Goal: Information Seeking & Learning: Check status

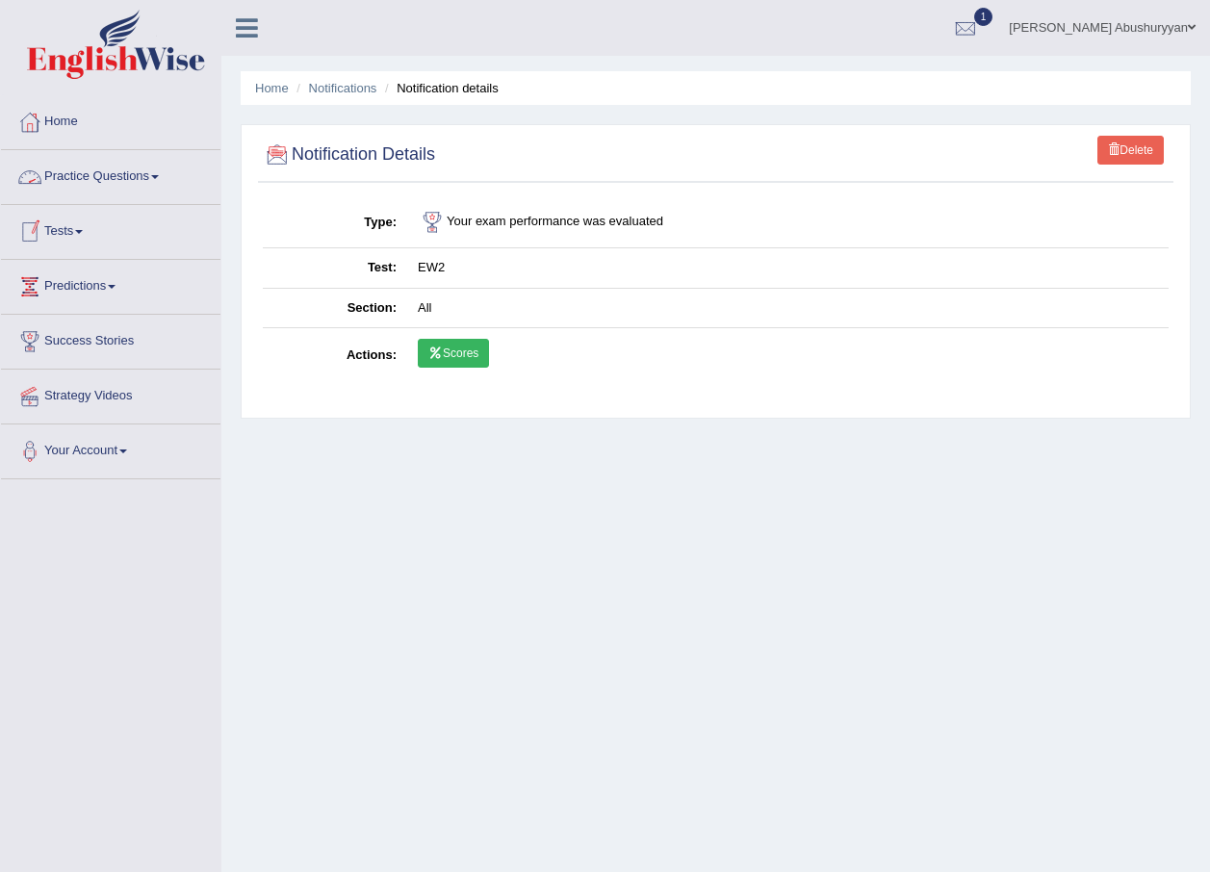
click at [107, 176] on link "Practice Questions" at bounding box center [110, 174] width 219 height 48
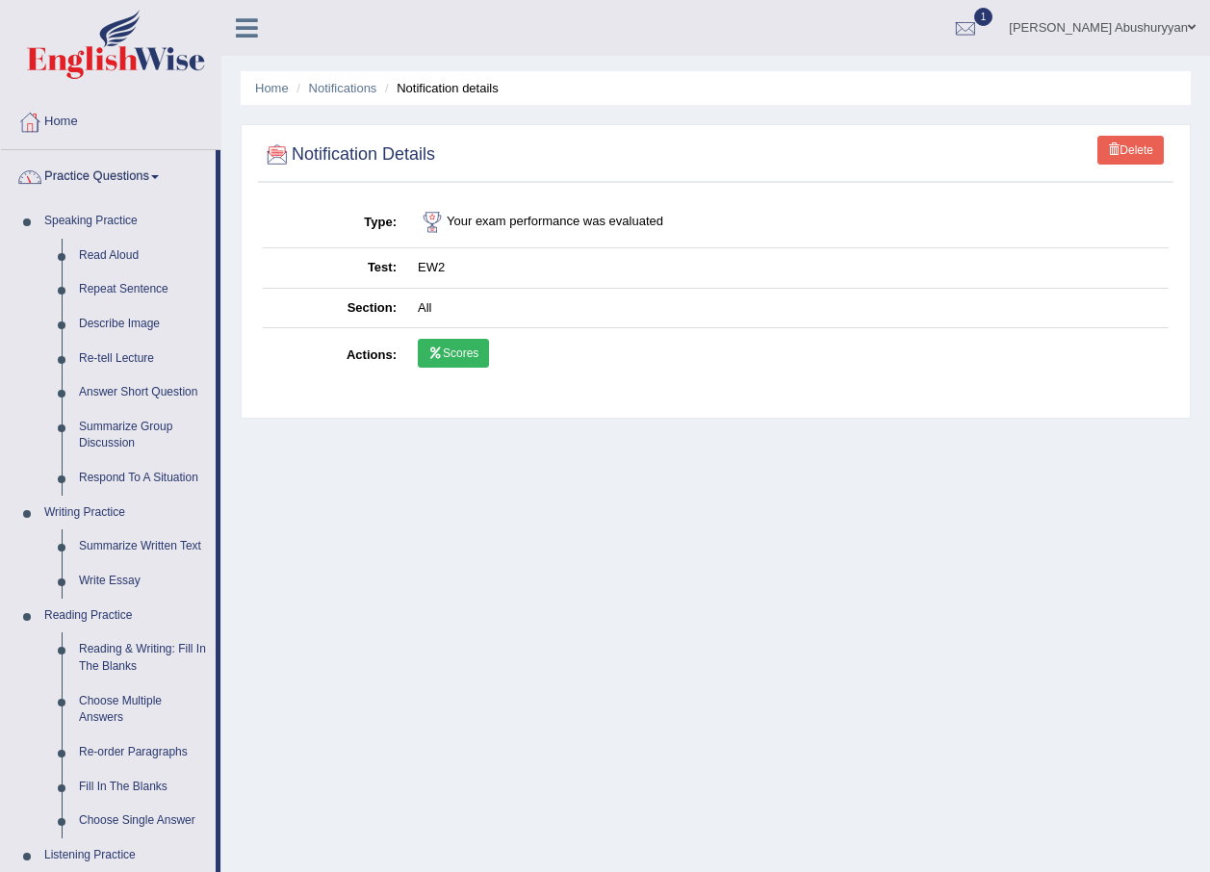
click at [107, 176] on link "Practice Questions" at bounding box center [108, 174] width 215 height 48
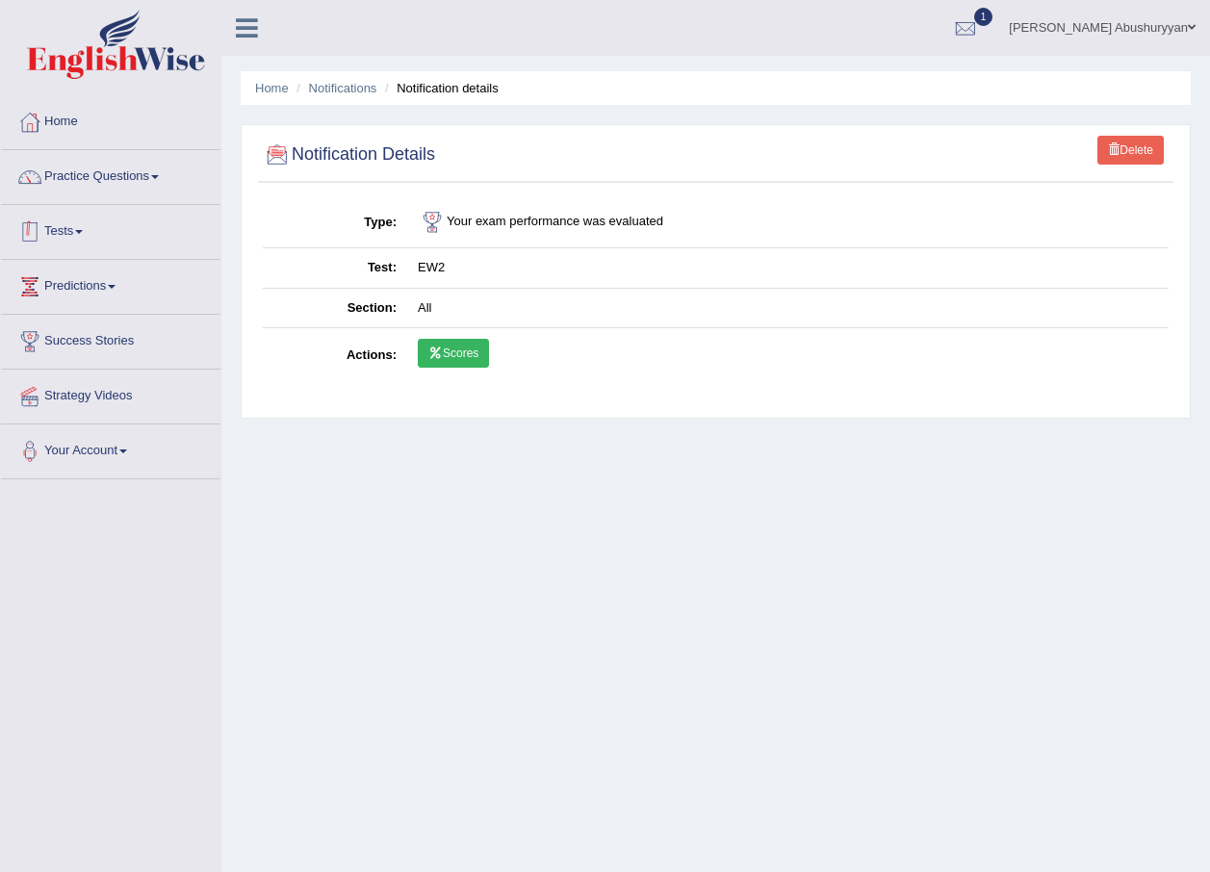
click at [103, 231] on link "Tests" at bounding box center [110, 229] width 219 height 48
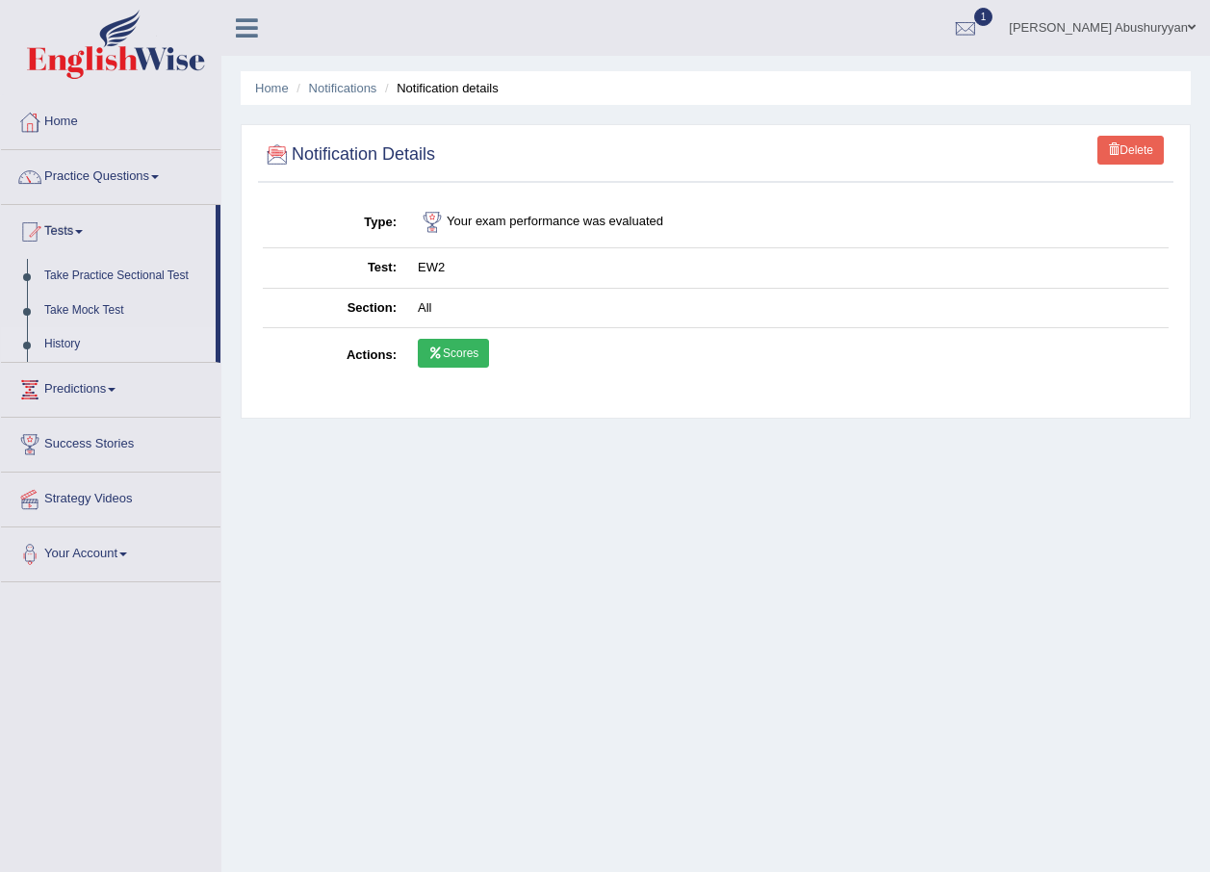
click at [76, 343] on link "History" at bounding box center [126, 344] width 180 height 35
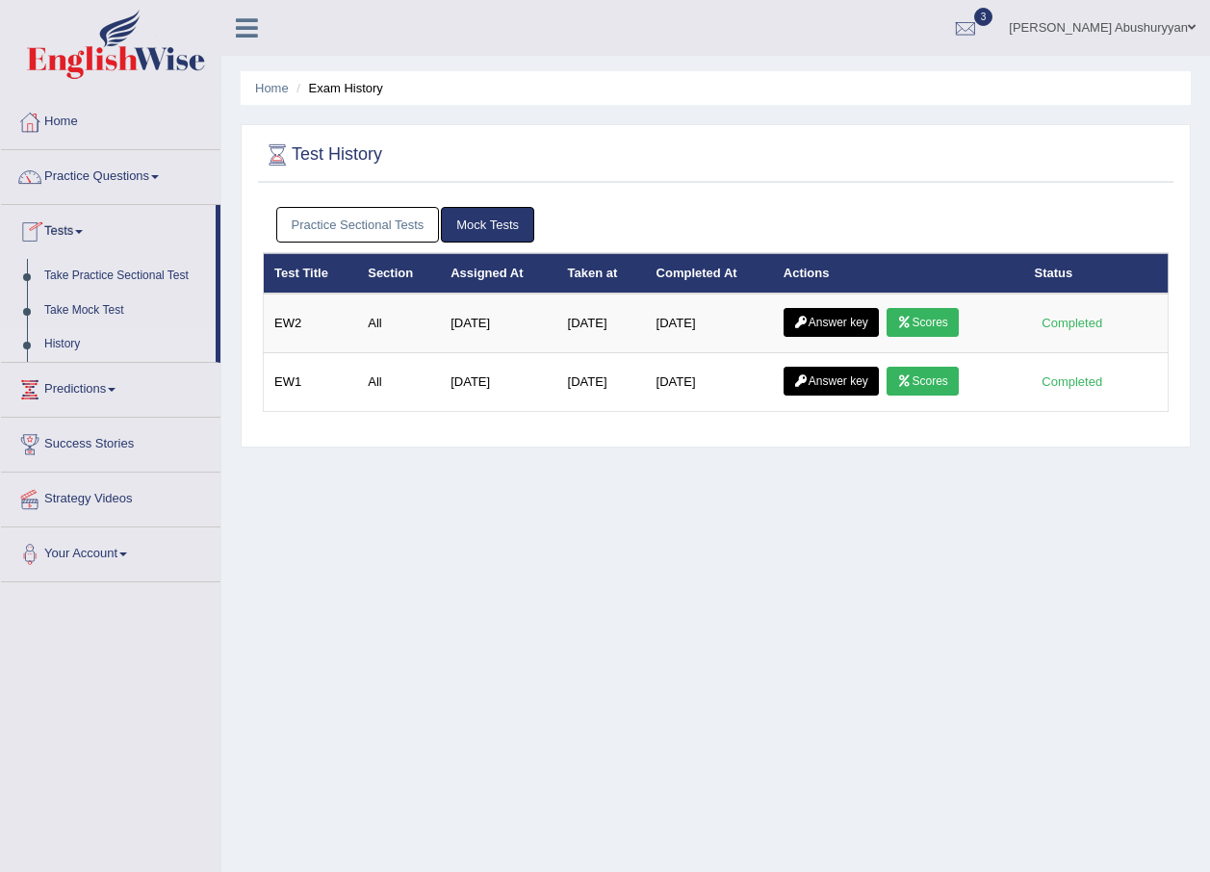
click at [325, 235] on link "Practice Sectional Tests" at bounding box center [358, 225] width 164 height 36
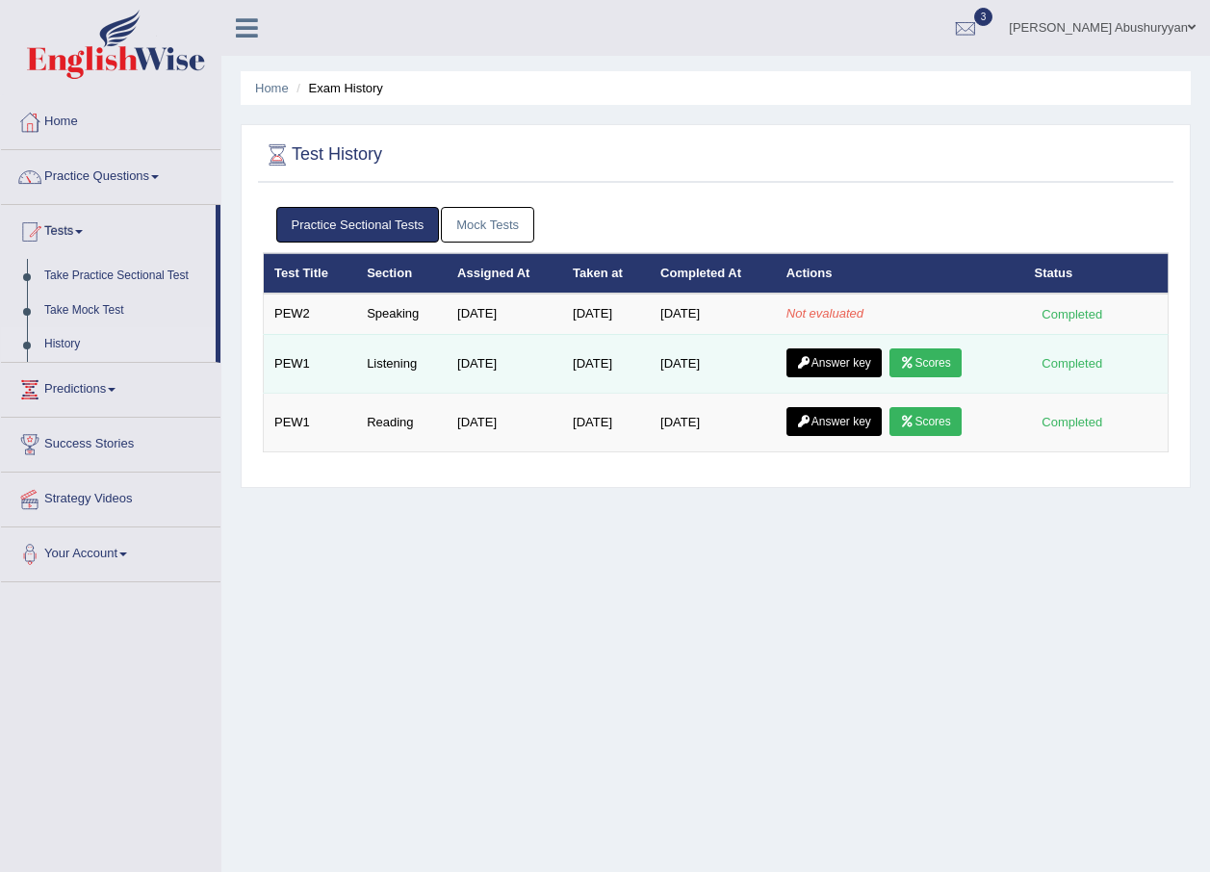
click at [863, 357] on link "Answer key" at bounding box center [833, 362] width 95 height 29
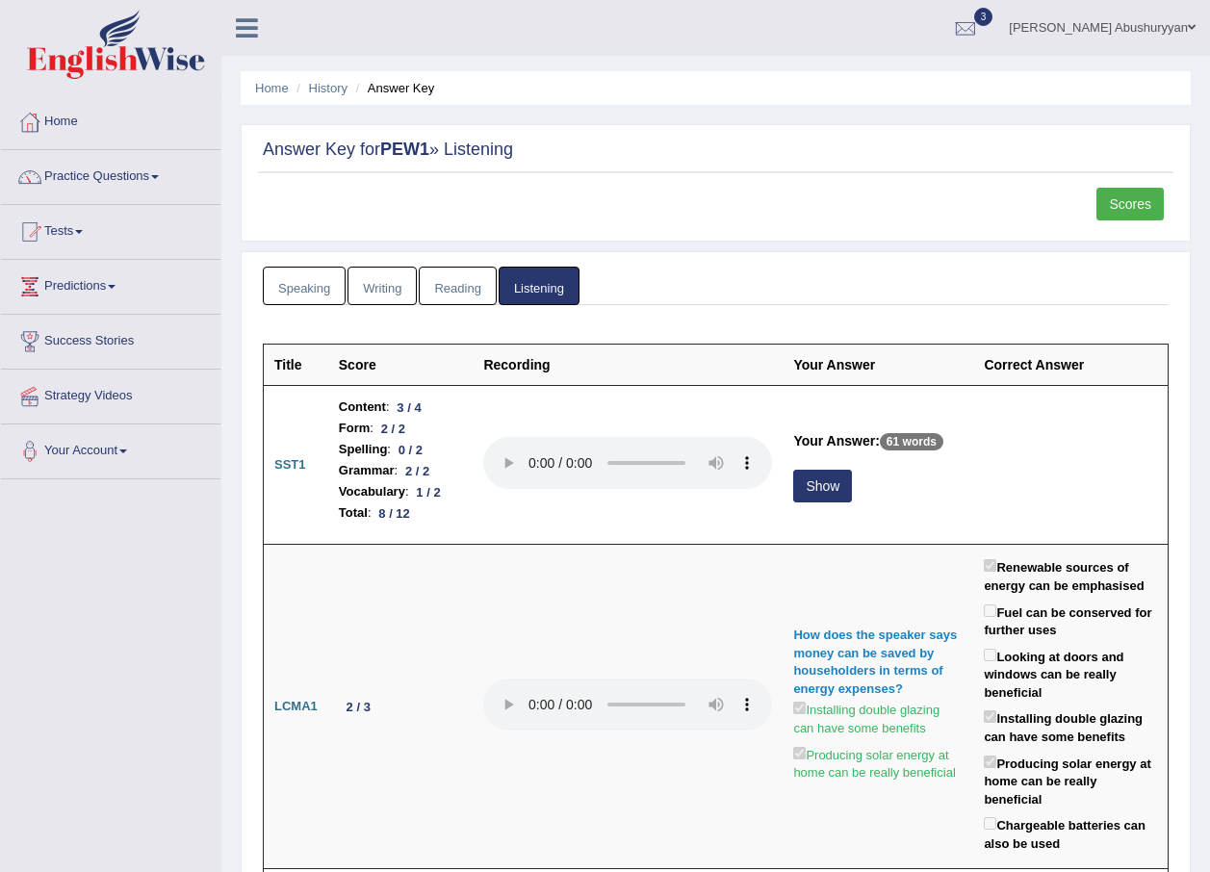
click at [1154, 196] on link "Scores" at bounding box center [1129, 204] width 67 height 33
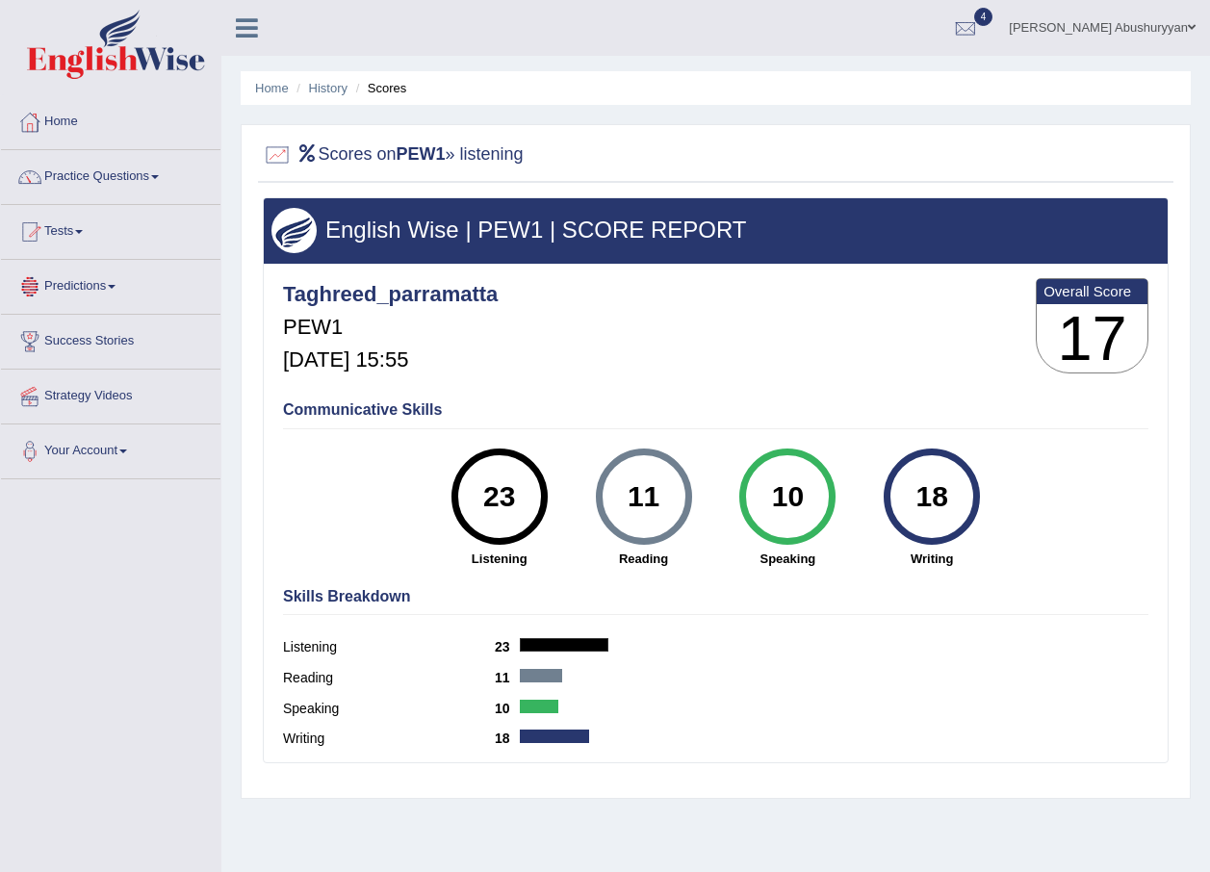
click at [72, 226] on link "Tests" at bounding box center [110, 229] width 219 height 48
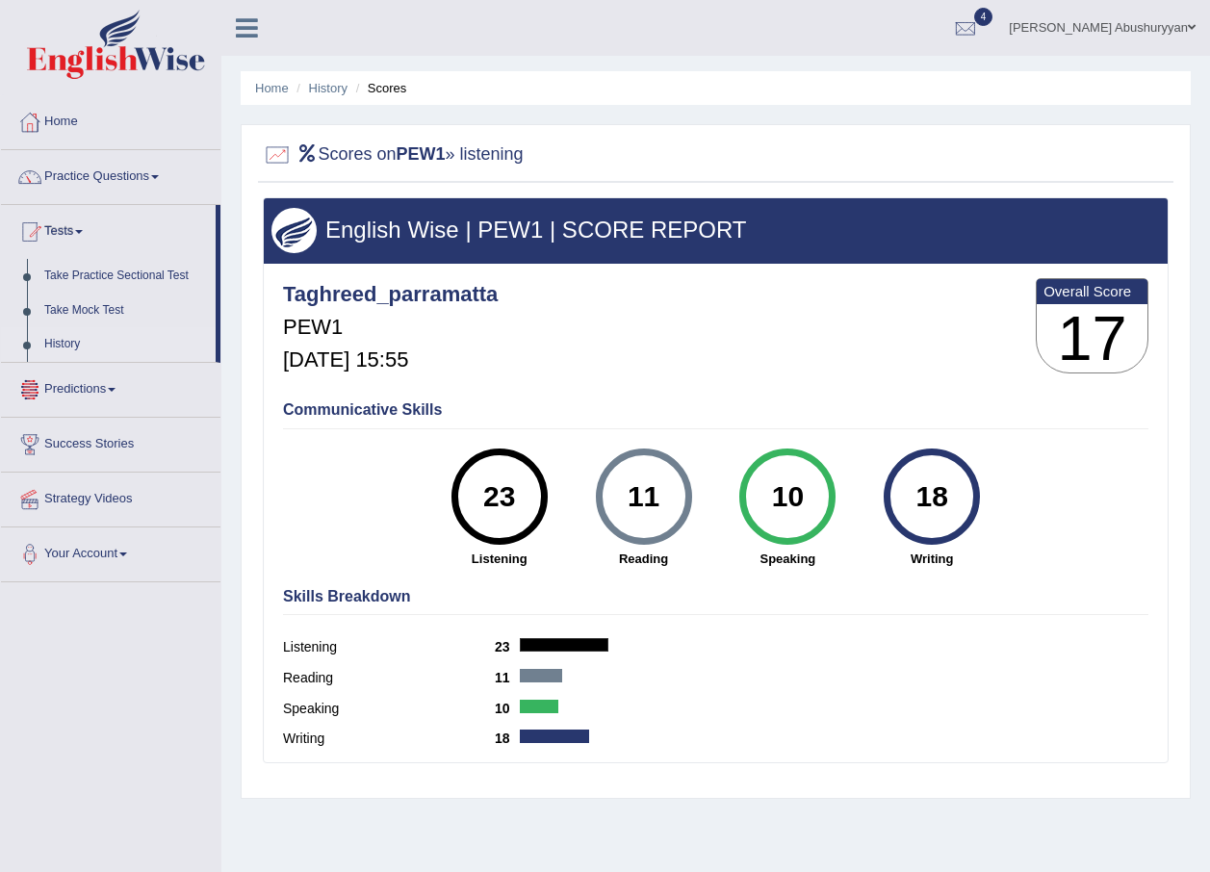
click at [76, 351] on link "History" at bounding box center [126, 344] width 180 height 35
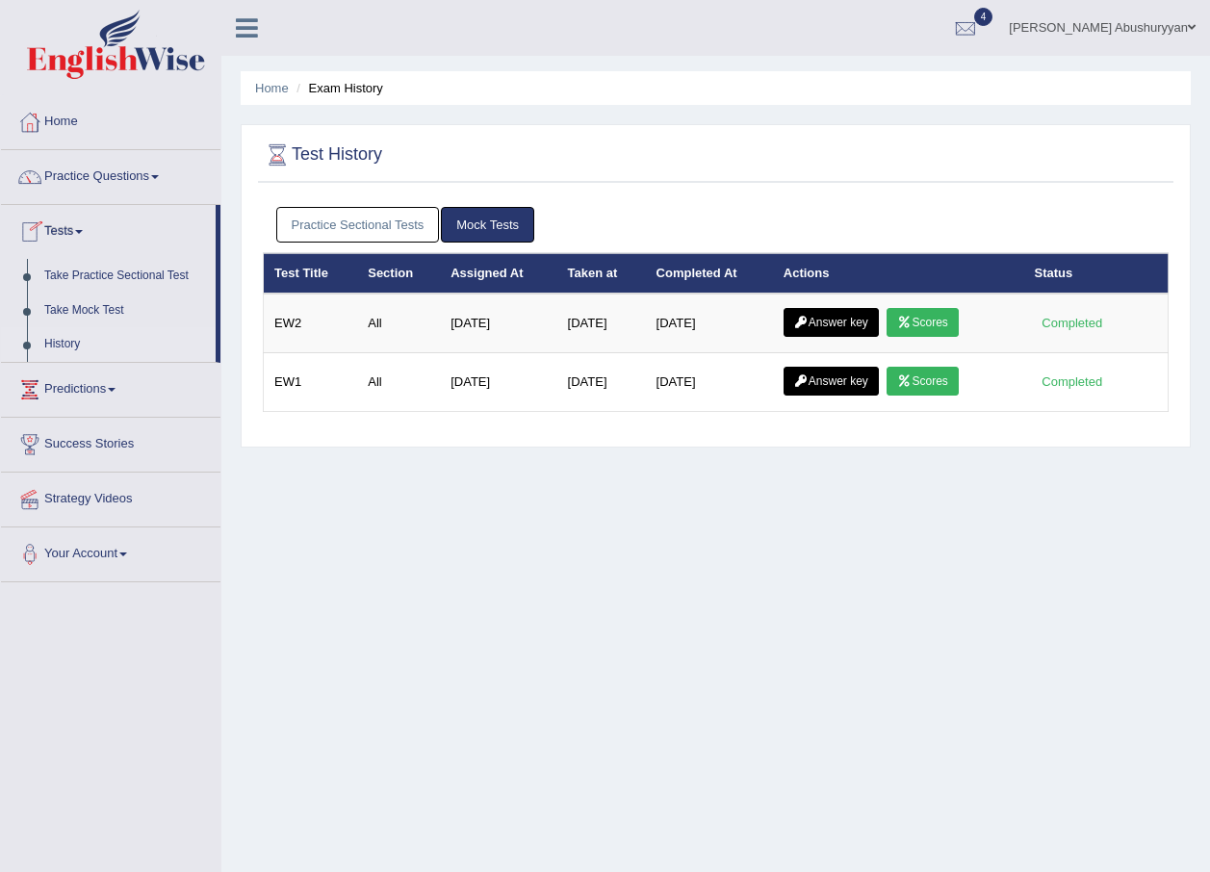
click at [314, 217] on link "Practice Sectional Tests" at bounding box center [358, 225] width 164 height 36
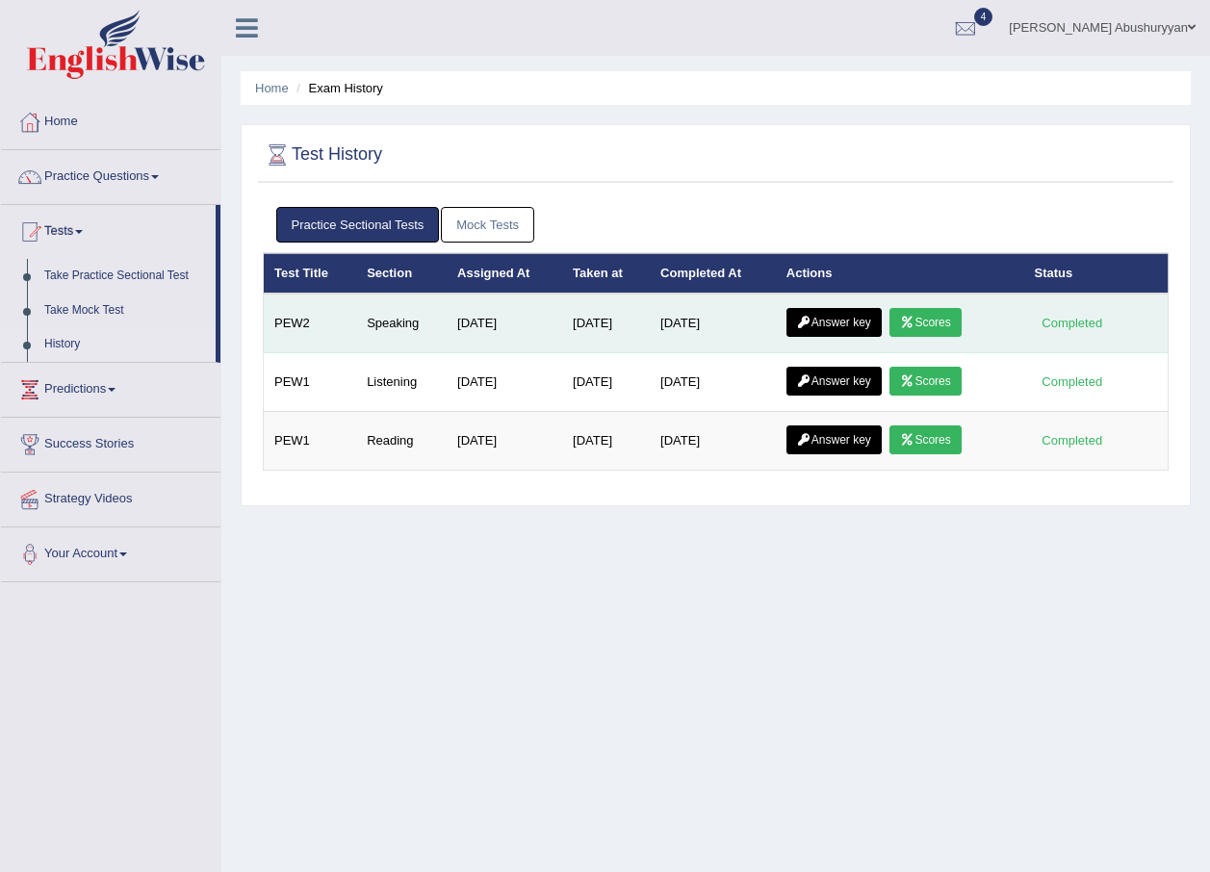
click at [927, 320] on link "Scores" at bounding box center [924, 322] width 71 height 29
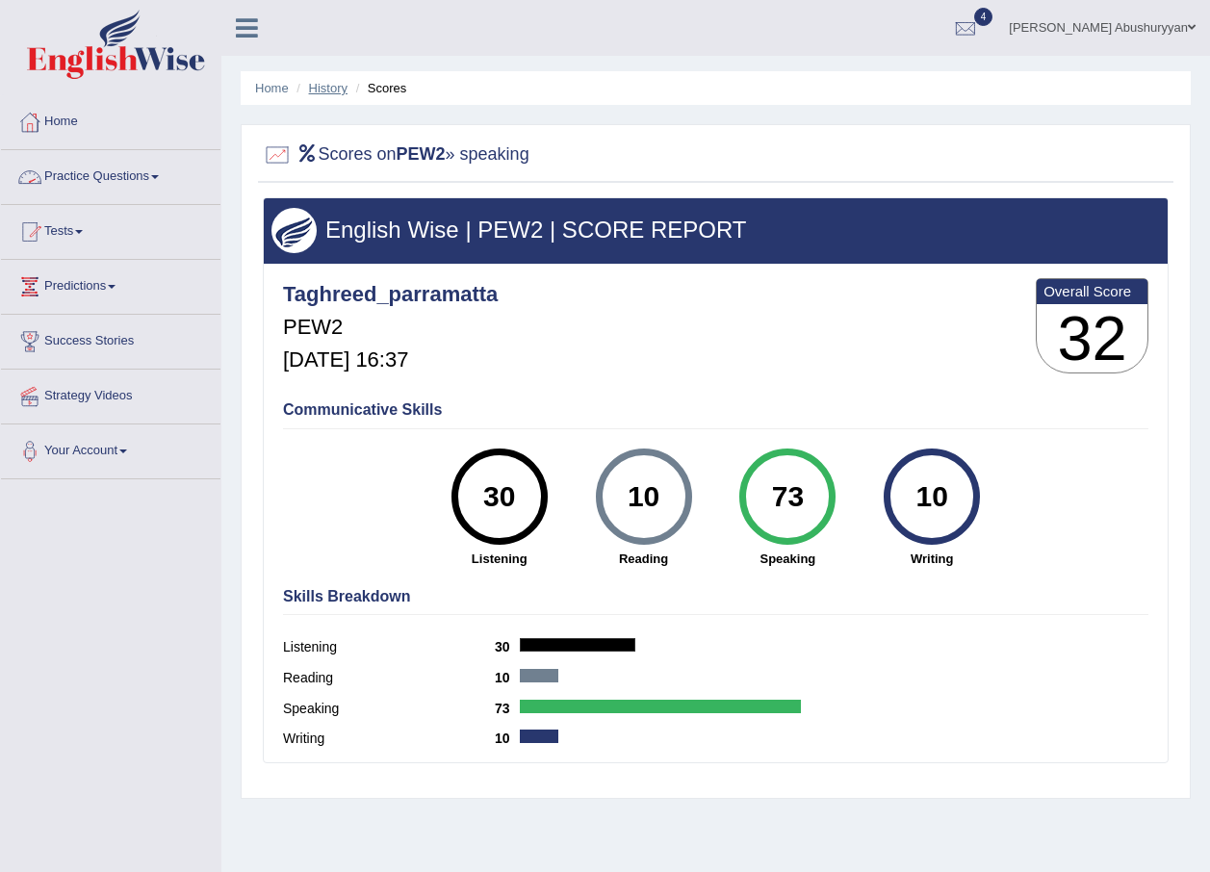
click at [330, 94] on link "History" at bounding box center [328, 88] width 38 height 14
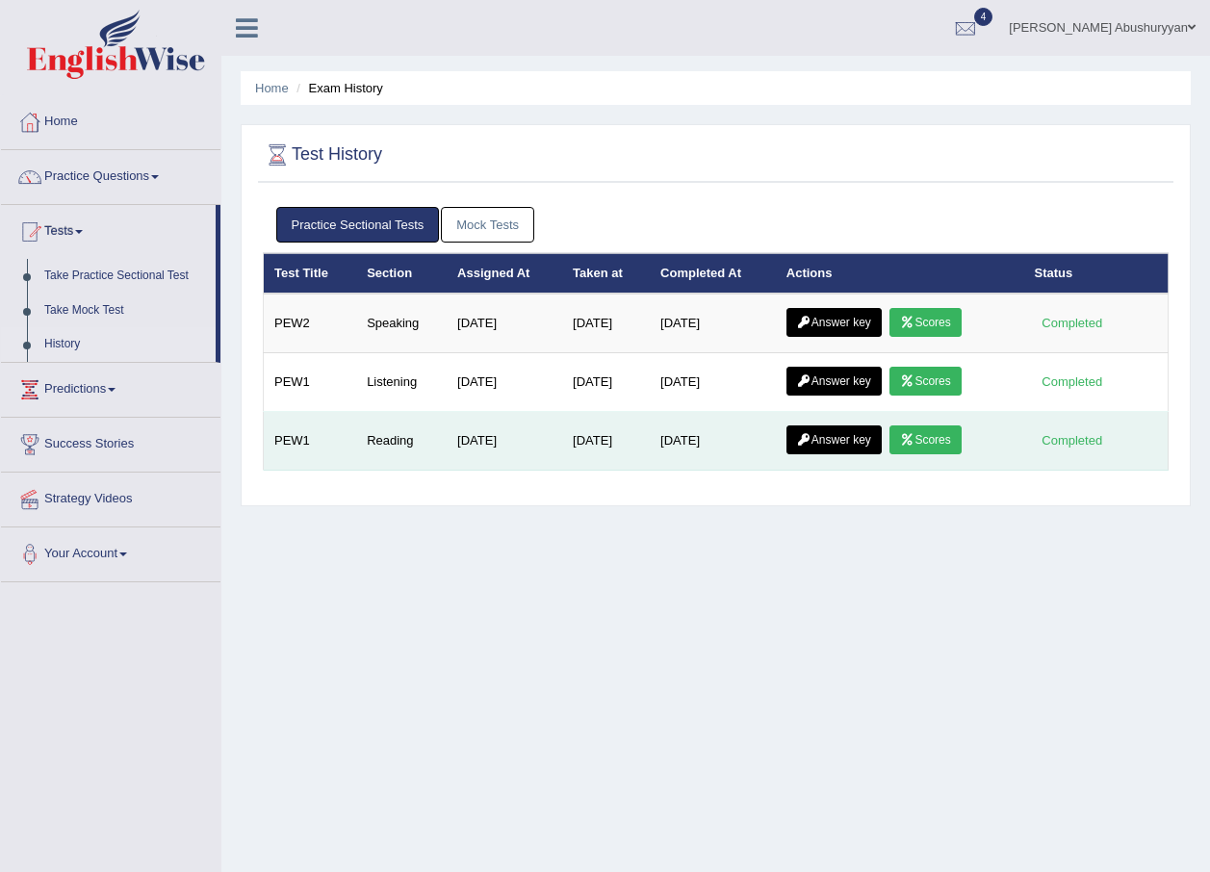
click at [910, 435] on icon at bounding box center [907, 440] width 14 height 12
